Goal: Task Accomplishment & Management: Manage account settings

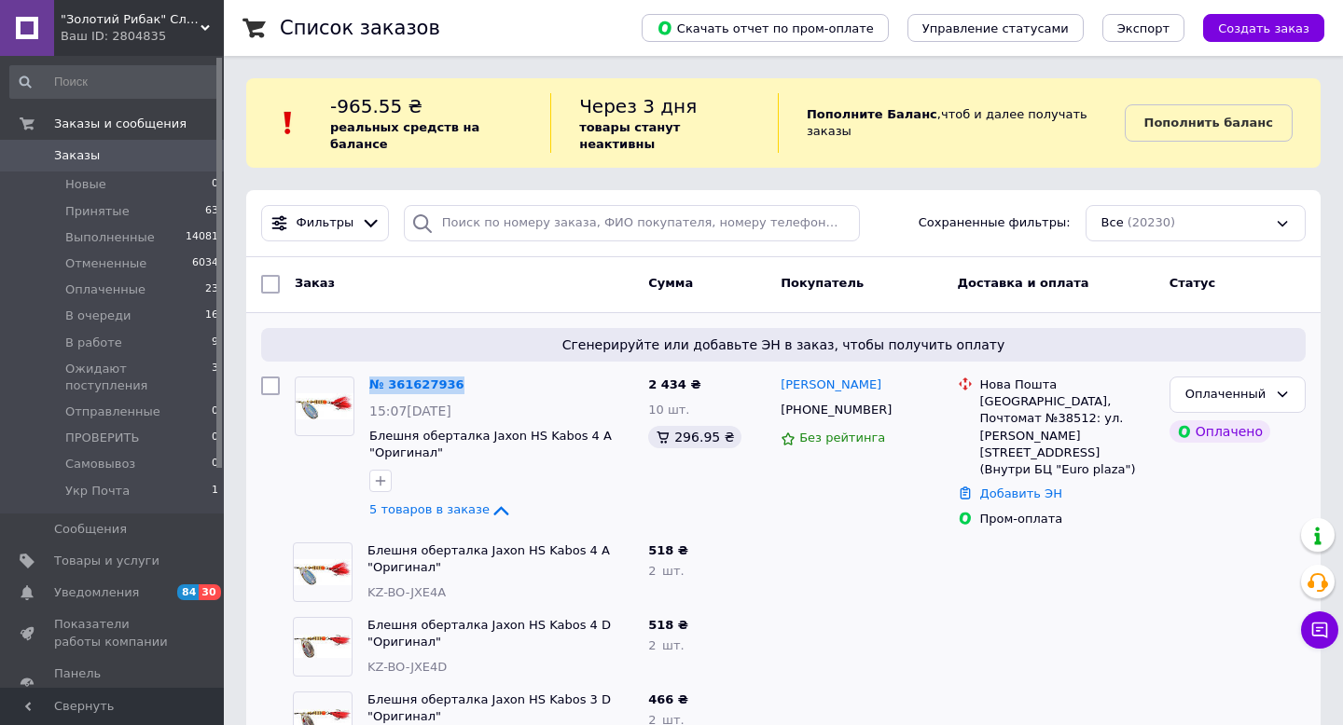
click at [71, 156] on span "Заказы" at bounding box center [77, 155] width 46 height 17
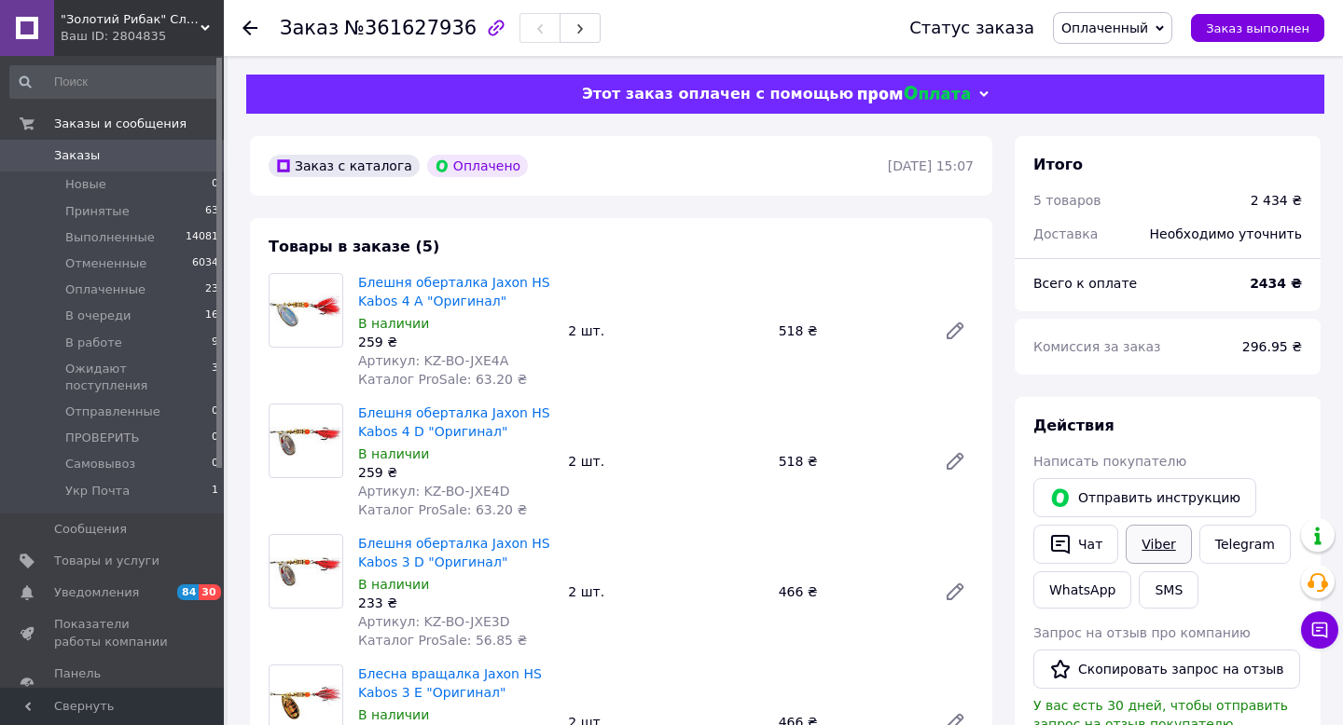
click at [1149, 539] on link "Viber" at bounding box center [1157, 544] width 65 height 39
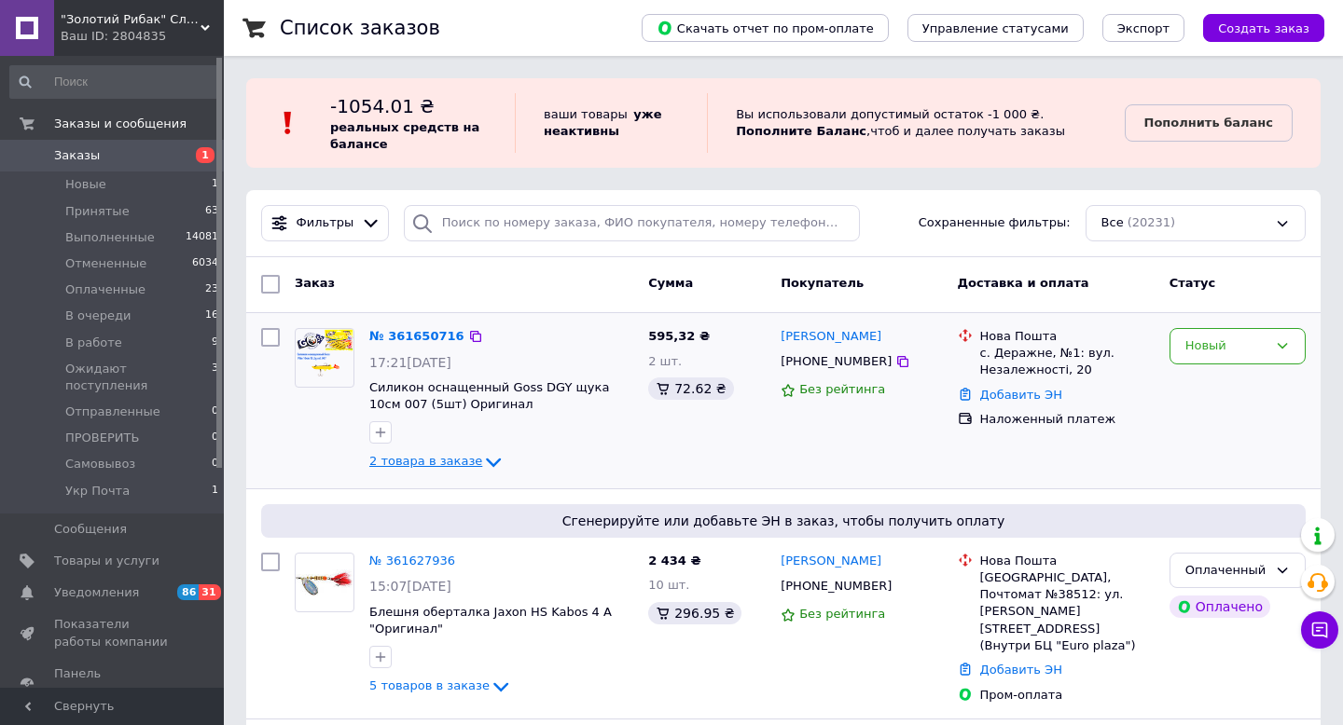
click at [448, 460] on span "2 товара в заказе" at bounding box center [425, 462] width 113 height 14
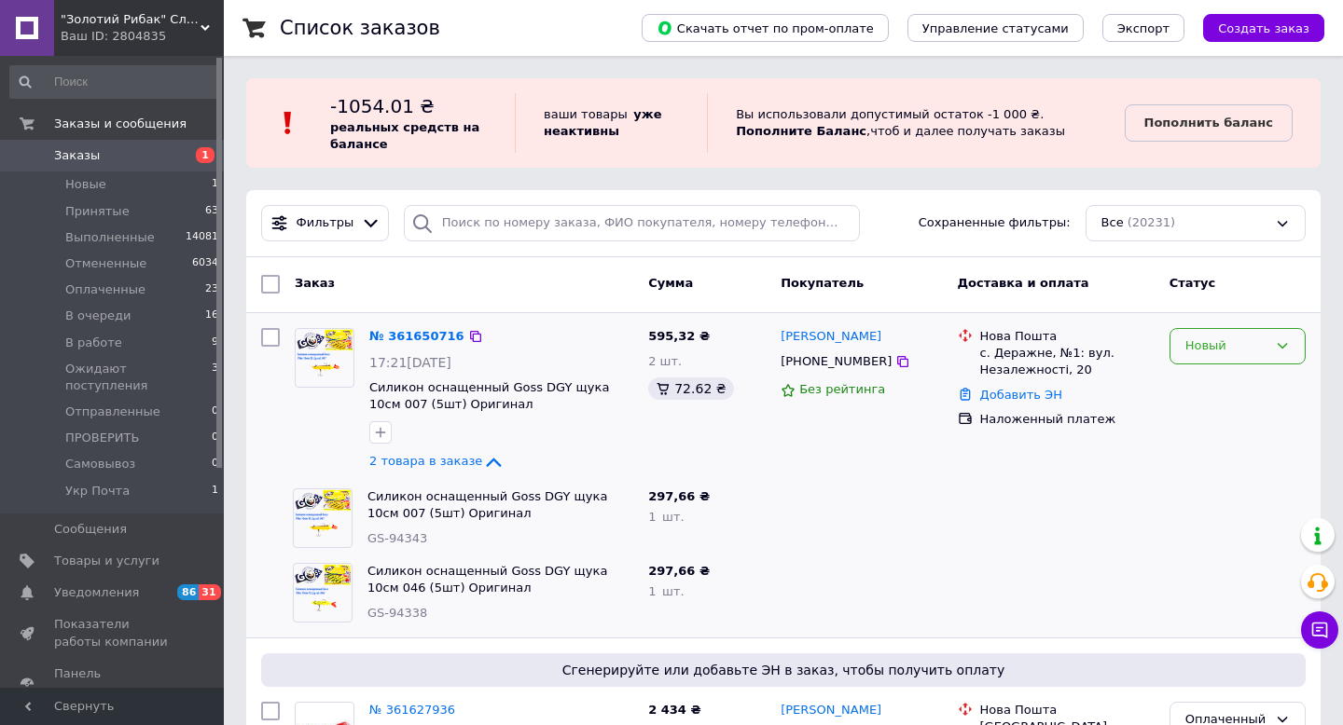
click at [1214, 351] on div "Новый" at bounding box center [1226, 347] width 82 height 20
click at [1214, 439] on li "В очереди" at bounding box center [1237, 434] width 134 height 34
click at [1176, 124] on b "Пополнить баланс" at bounding box center [1208, 123] width 129 height 14
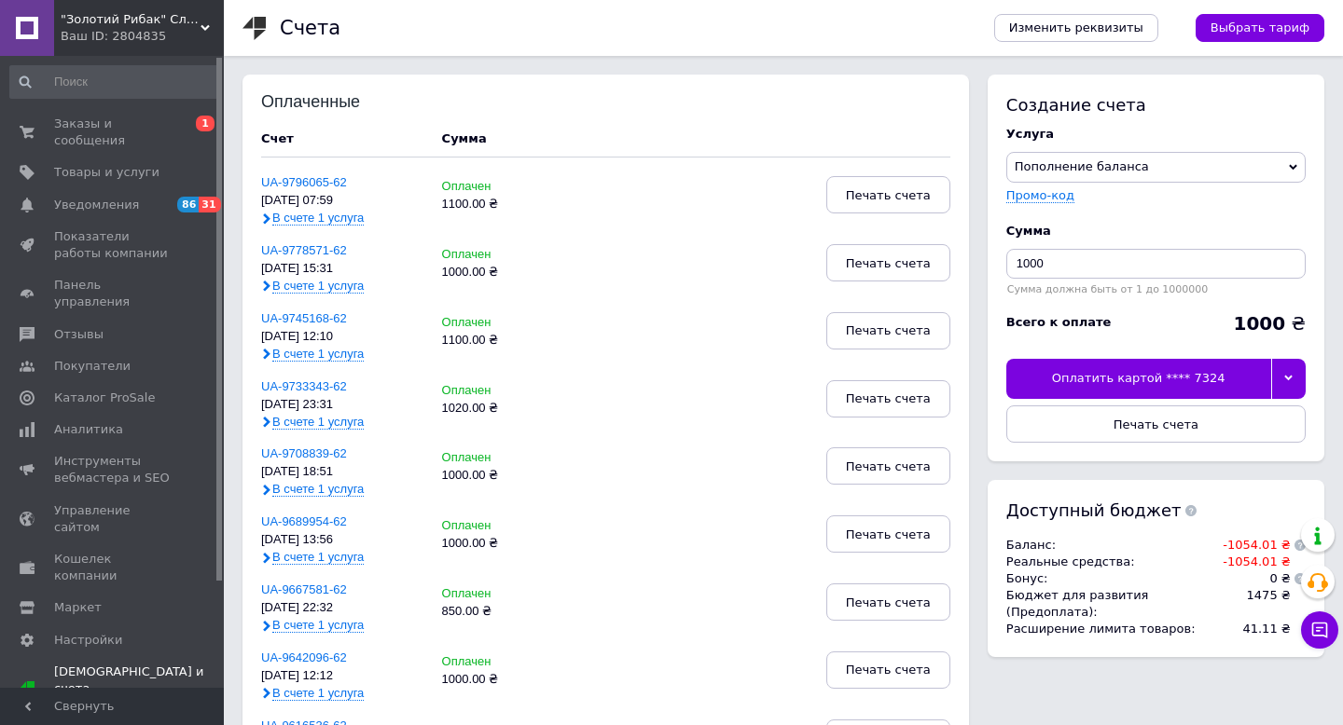
click at [1121, 282] on div "Сумма 1000 Сумма должна быть от 1 до 1000000" at bounding box center [1155, 259] width 299 height 91
click at [1118, 270] on input "1000" at bounding box center [1155, 264] width 299 height 30
type input "1100"
click at [1288, 381] on icon at bounding box center [1288, 378] width 8 height 8
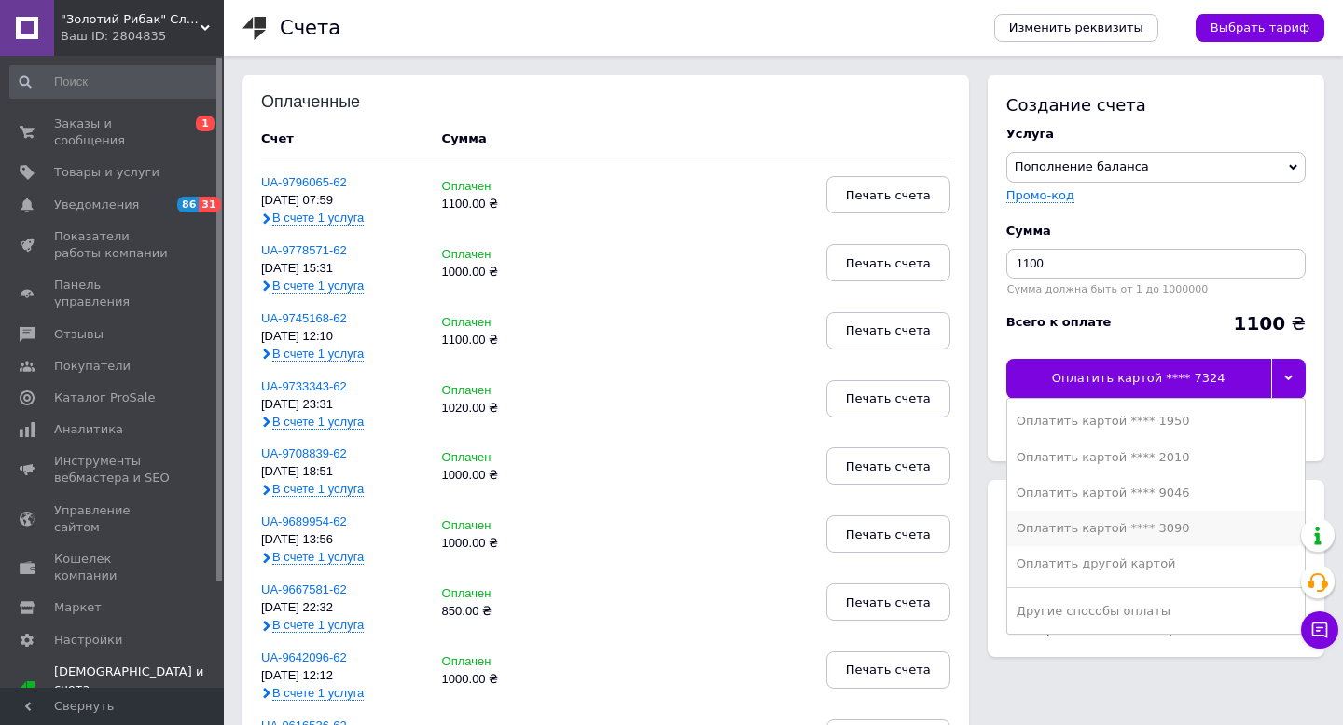
click at [1219, 520] on div "Оплатить картой **** 3090" at bounding box center [1155, 528] width 279 height 17
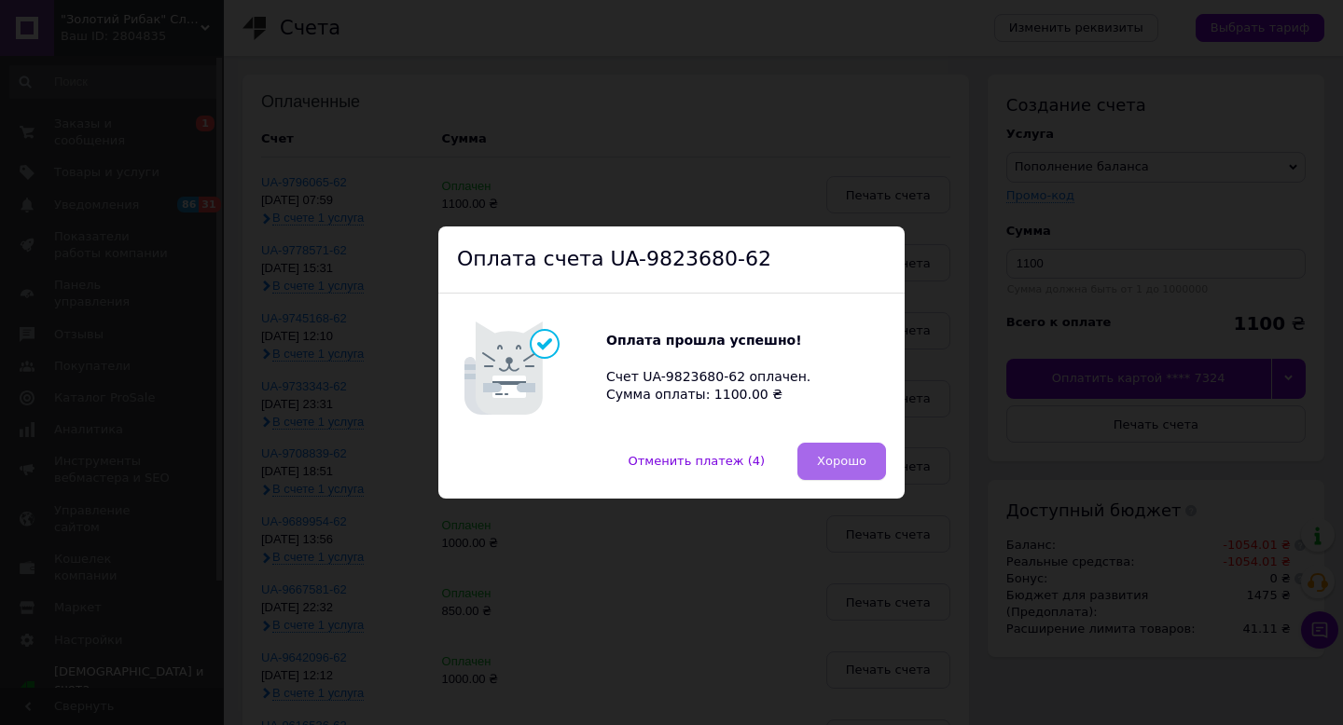
click at [834, 458] on span "Хорошо" at bounding box center [841, 461] width 49 height 14
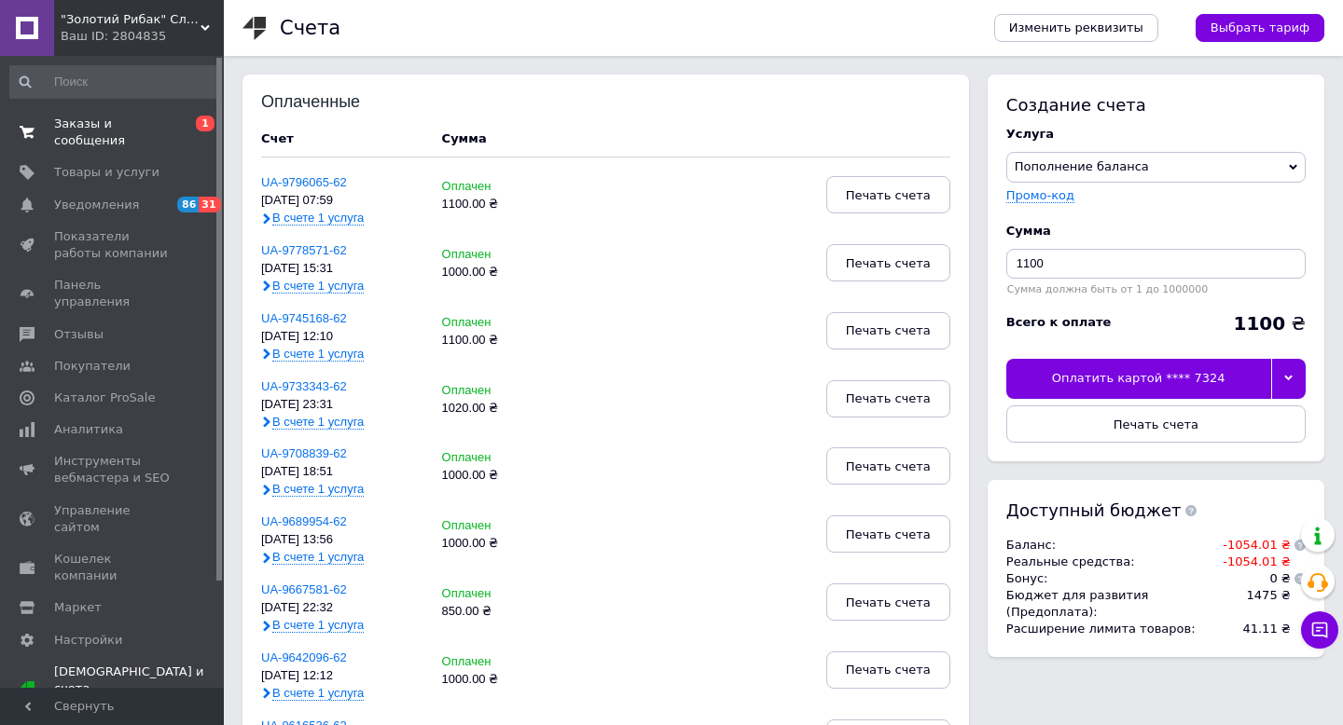
click at [80, 145] on span "Заказы и сообщения" at bounding box center [113, 133] width 118 height 34
